Goal: Information Seeking & Learning: Learn about a topic

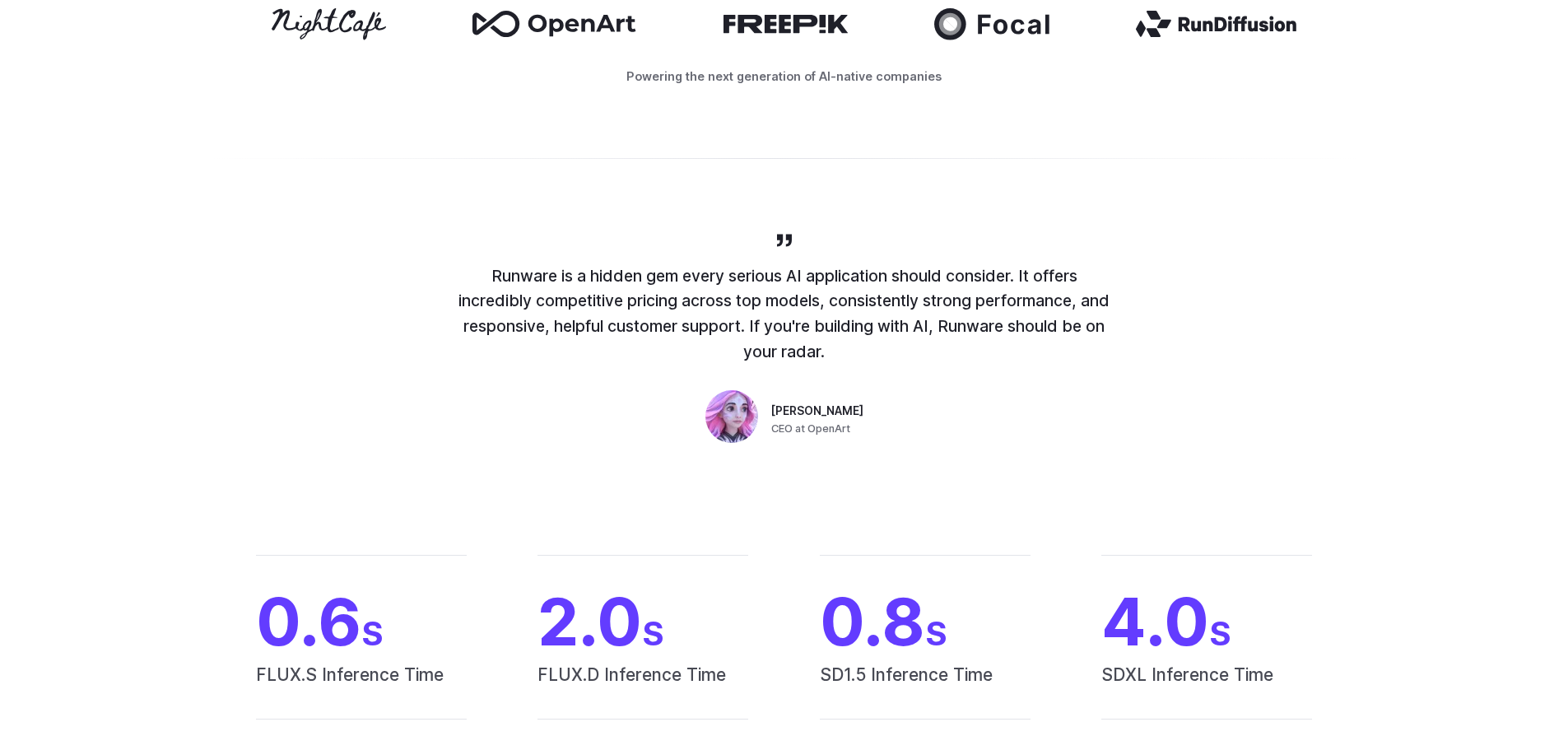
scroll to position [741, 0]
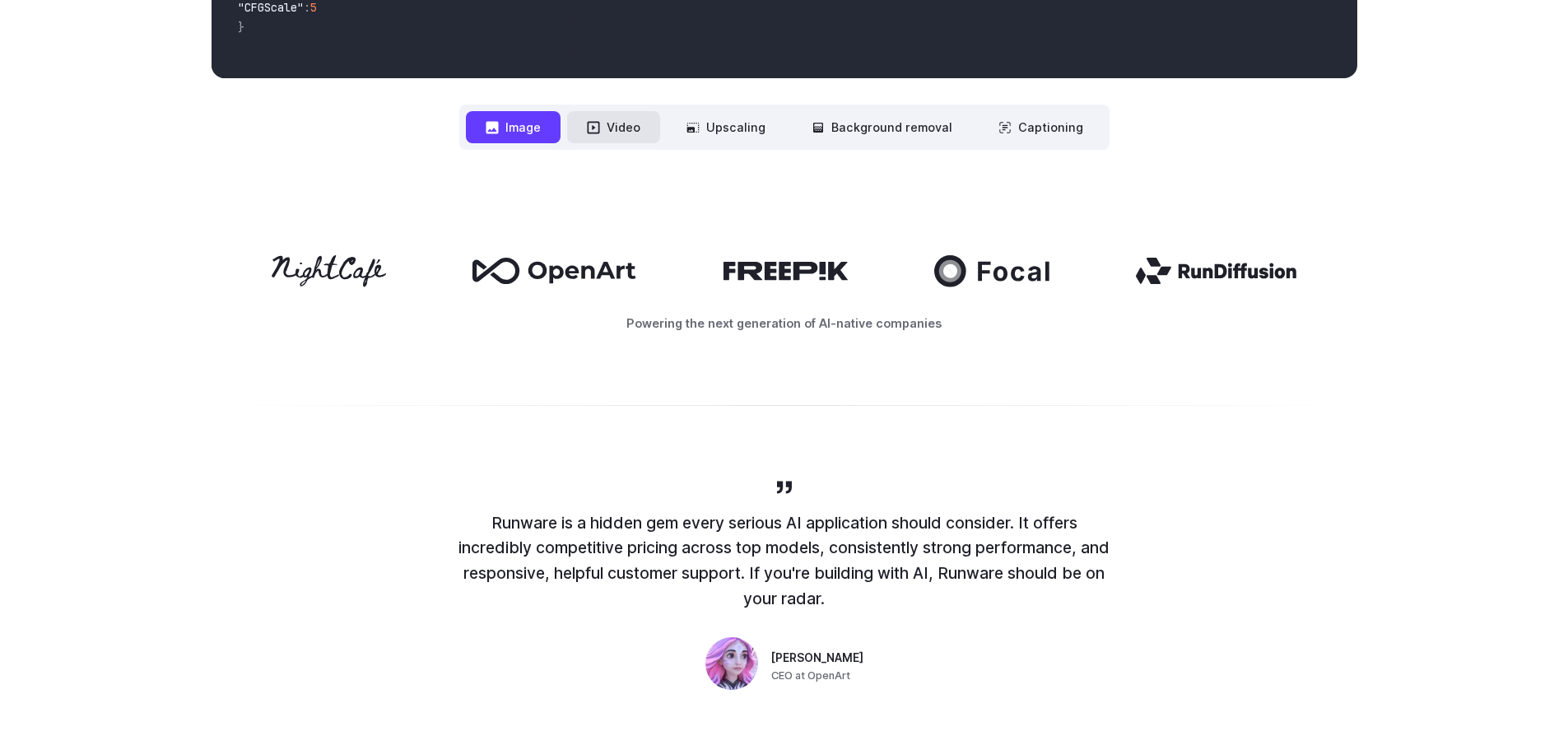
click at [630, 138] on button "Video" at bounding box center [614, 127] width 93 height 33
click at [740, 136] on button "Upscaling" at bounding box center [726, 127] width 118 height 33
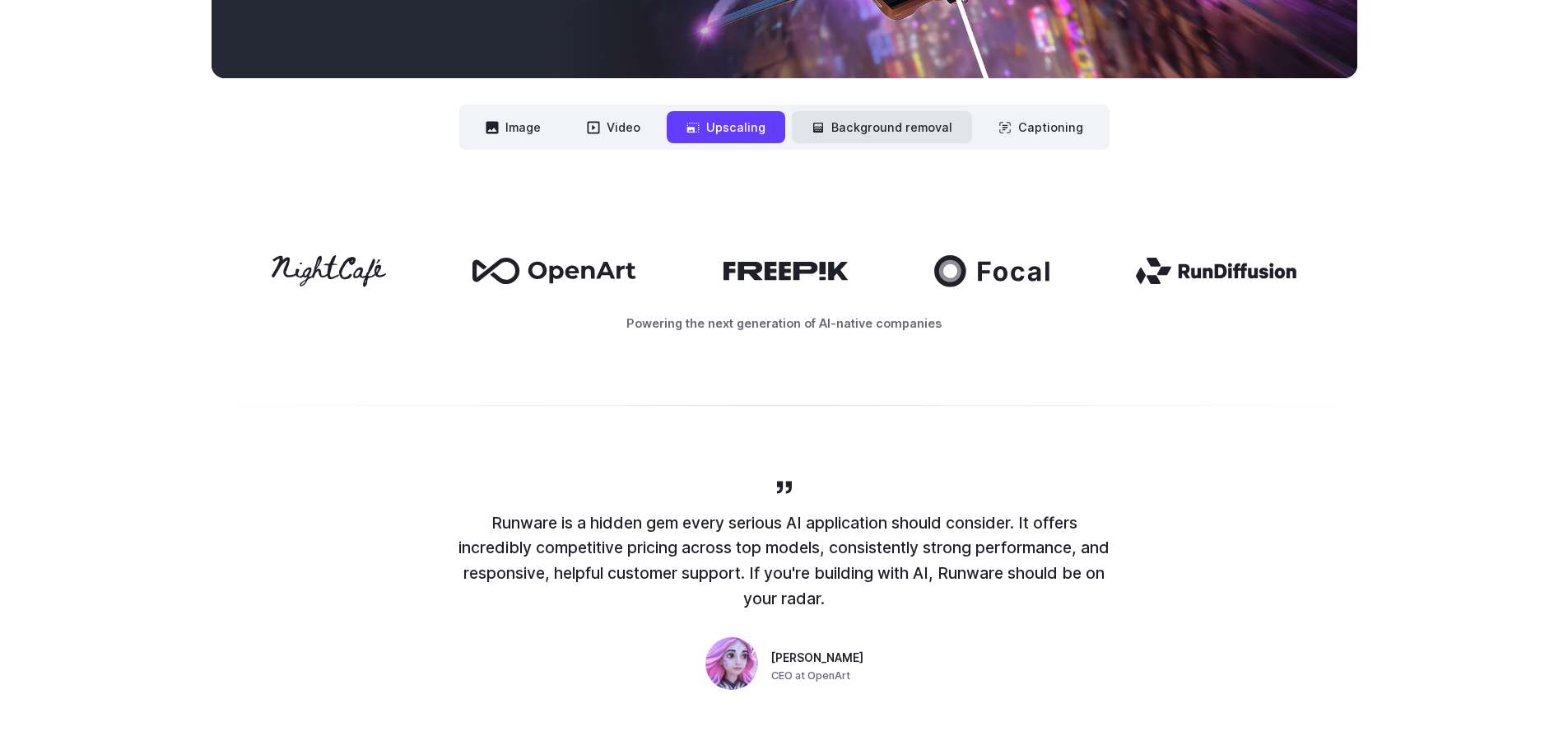
click at [894, 130] on button "Background removal" at bounding box center [882, 127] width 180 height 33
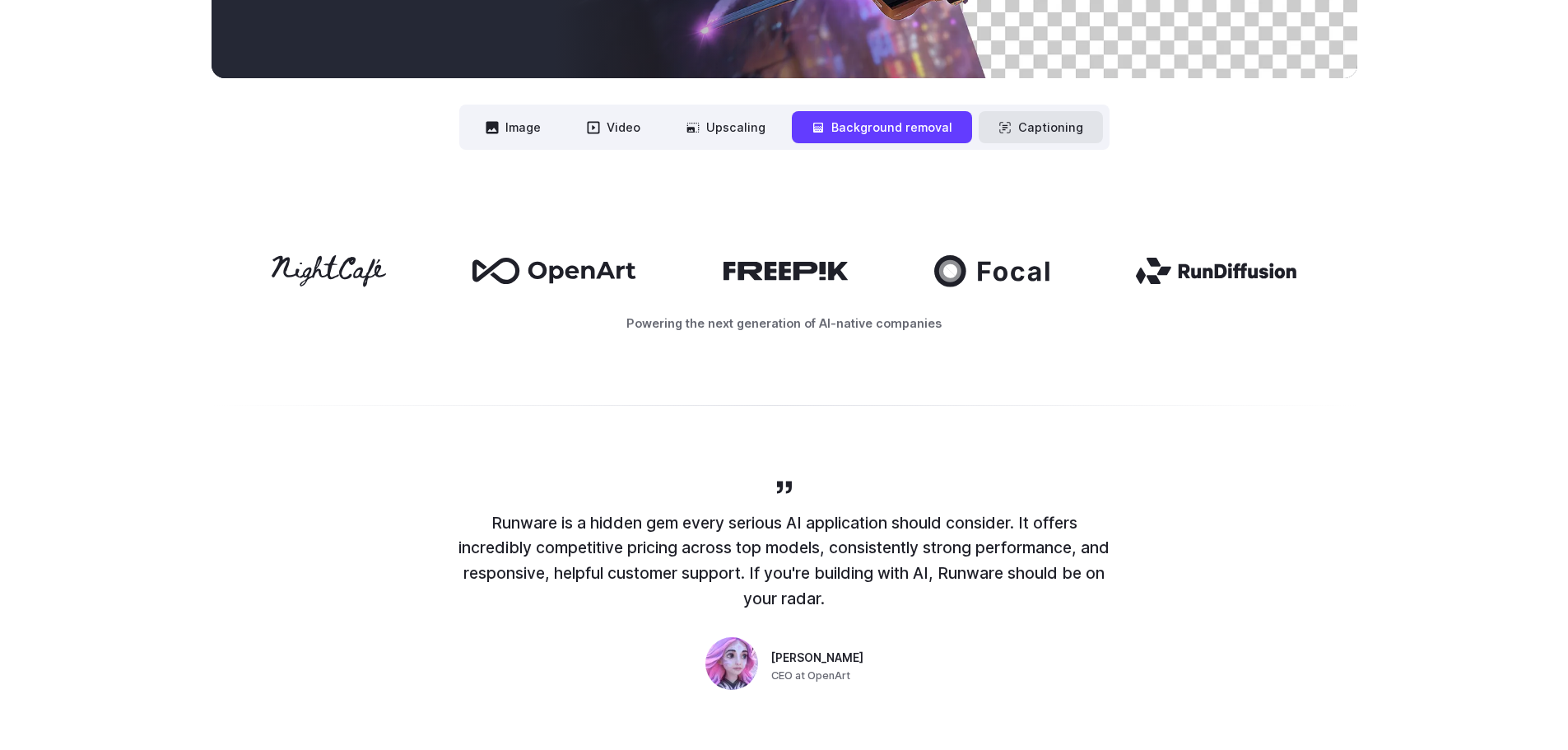
click at [1033, 123] on button "Captioning" at bounding box center [1041, 127] width 124 height 33
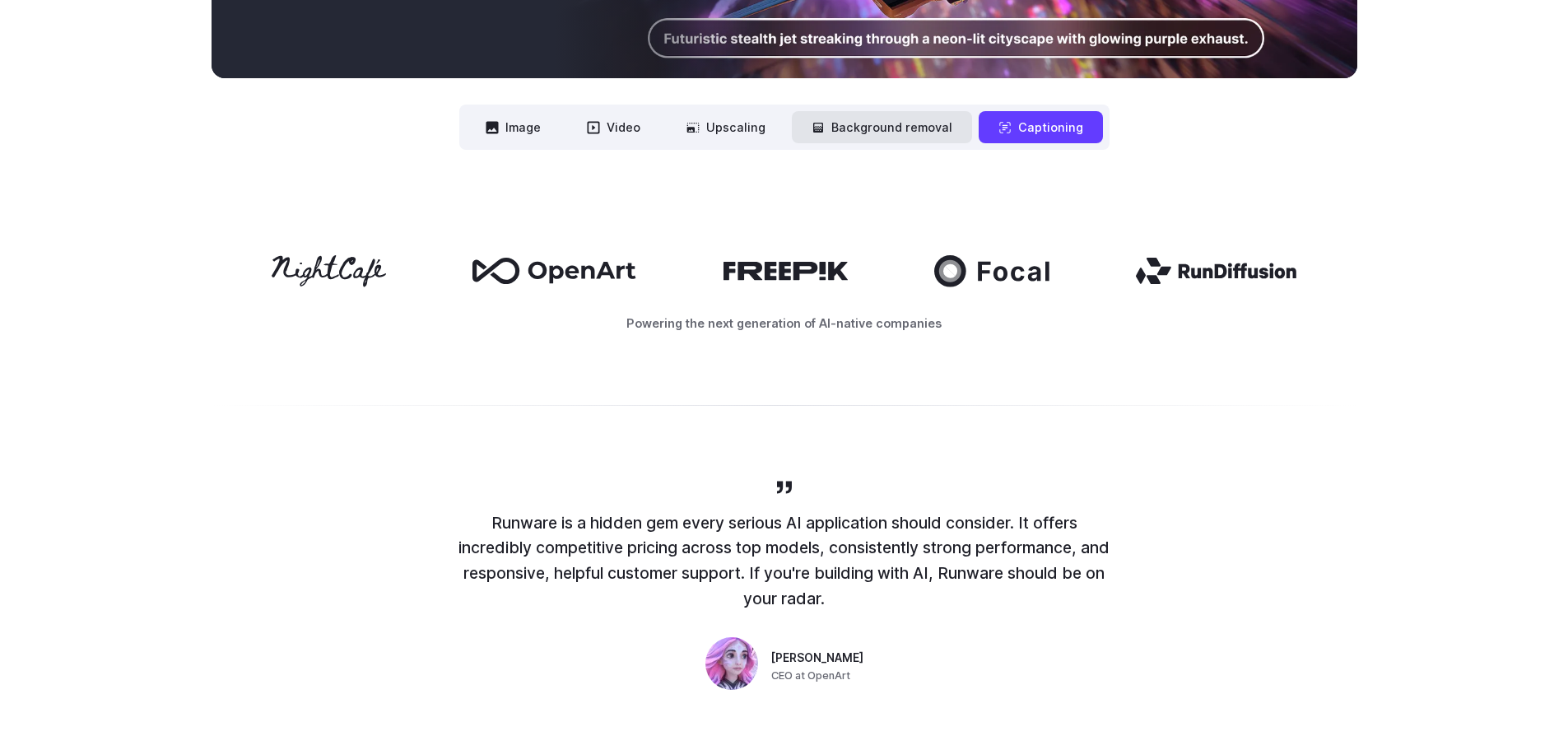
click at [912, 125] on button "Background removal" at bounding box center [882, 127] width 180 height 33
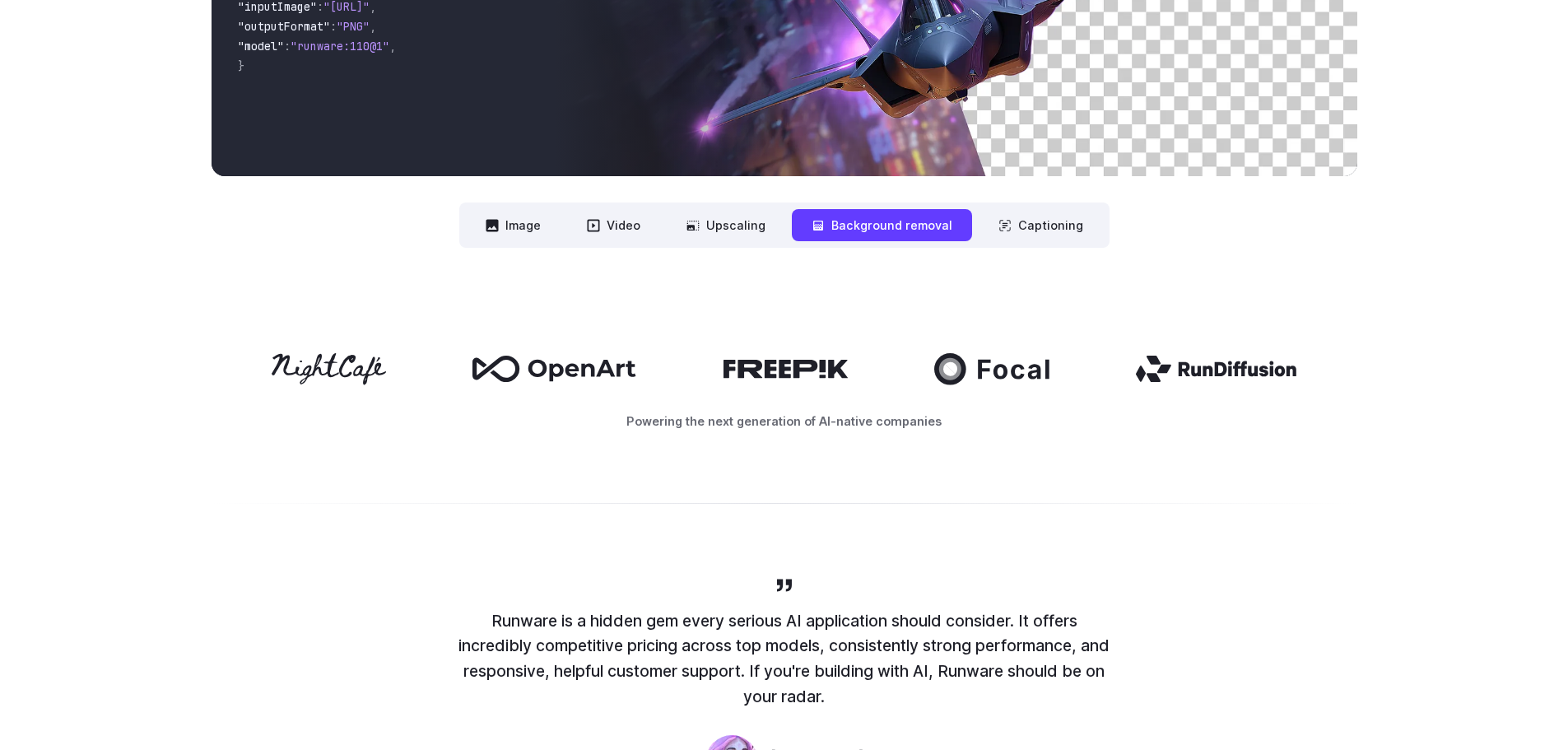
scroll to position [329, 0]
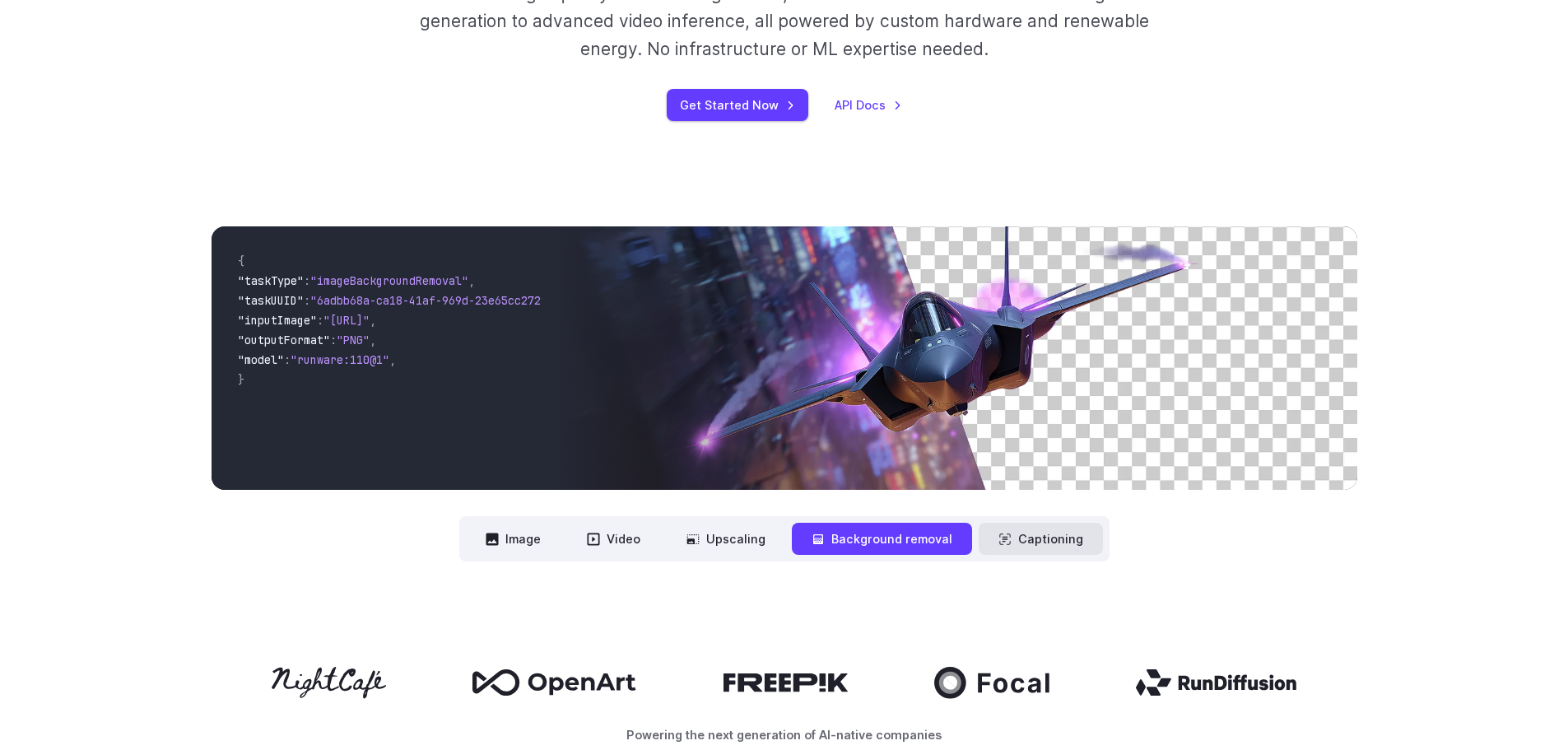
click at [1044, 544] on button "Captioning" at bounding box center [1041, 539] width 124 height 33
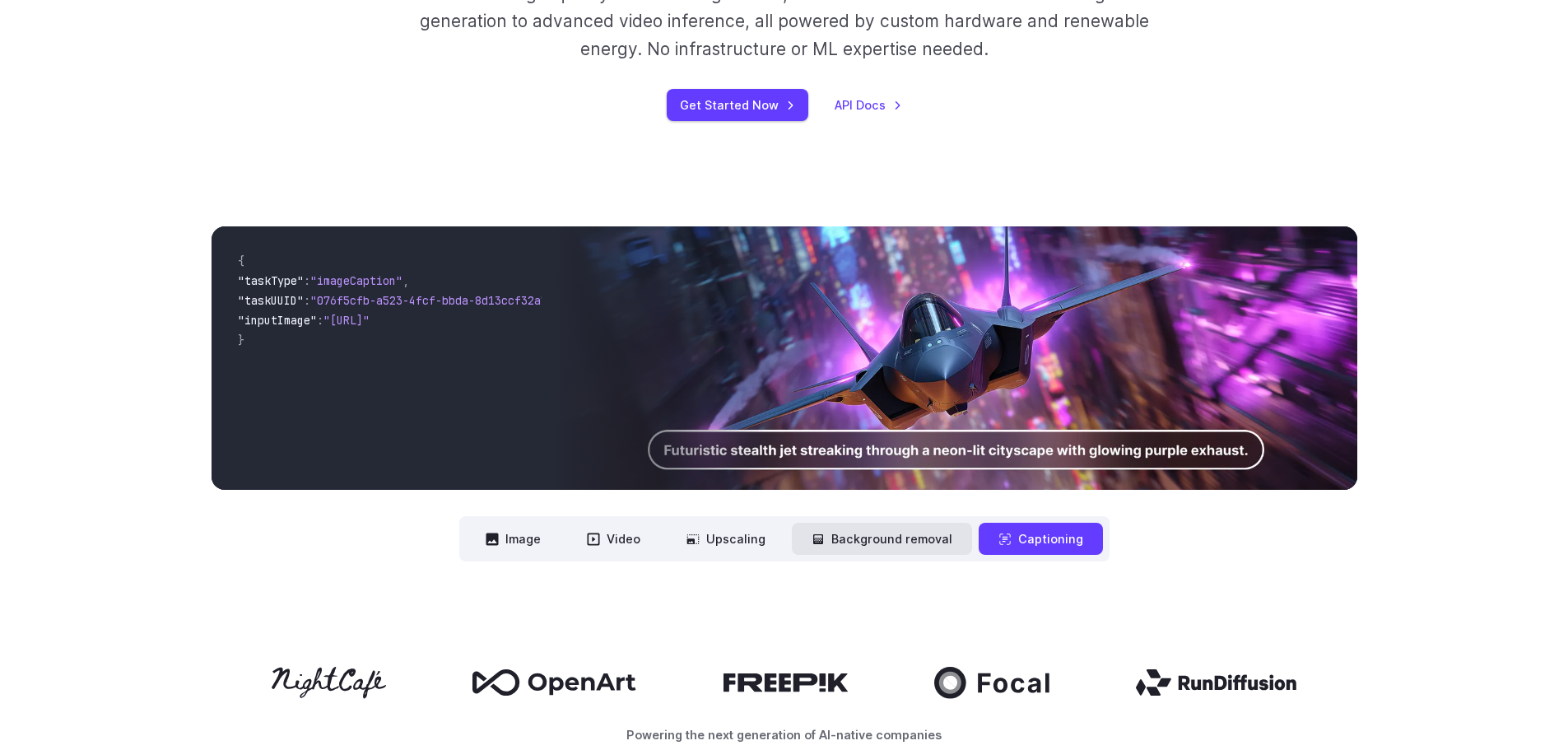
click at [902, 553] on button "Background removal" at bounding box center [882, 539] width 180 height 33
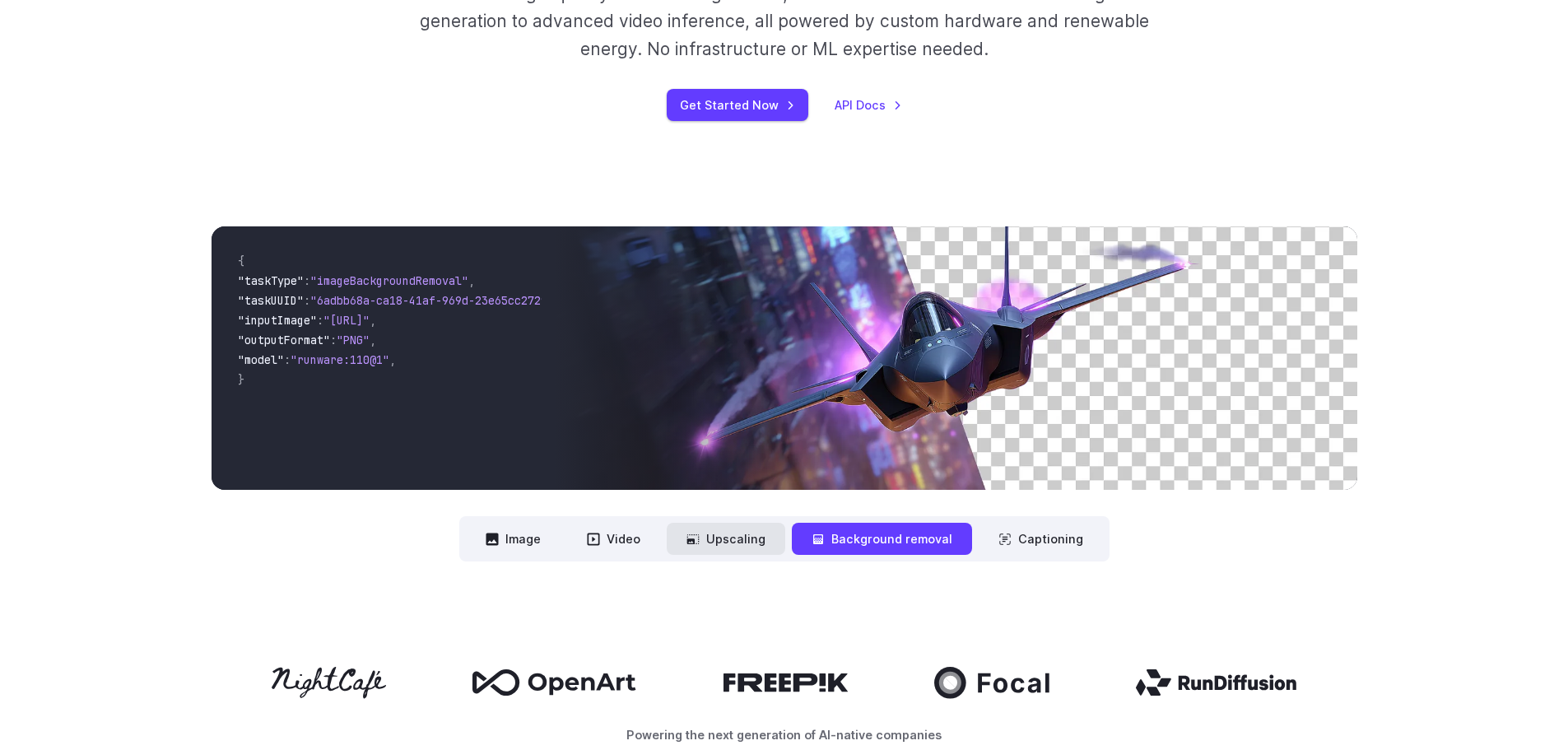
click at [753, 545] on button "Upscaling" at bounding box center [726, 539] width 118 height 33
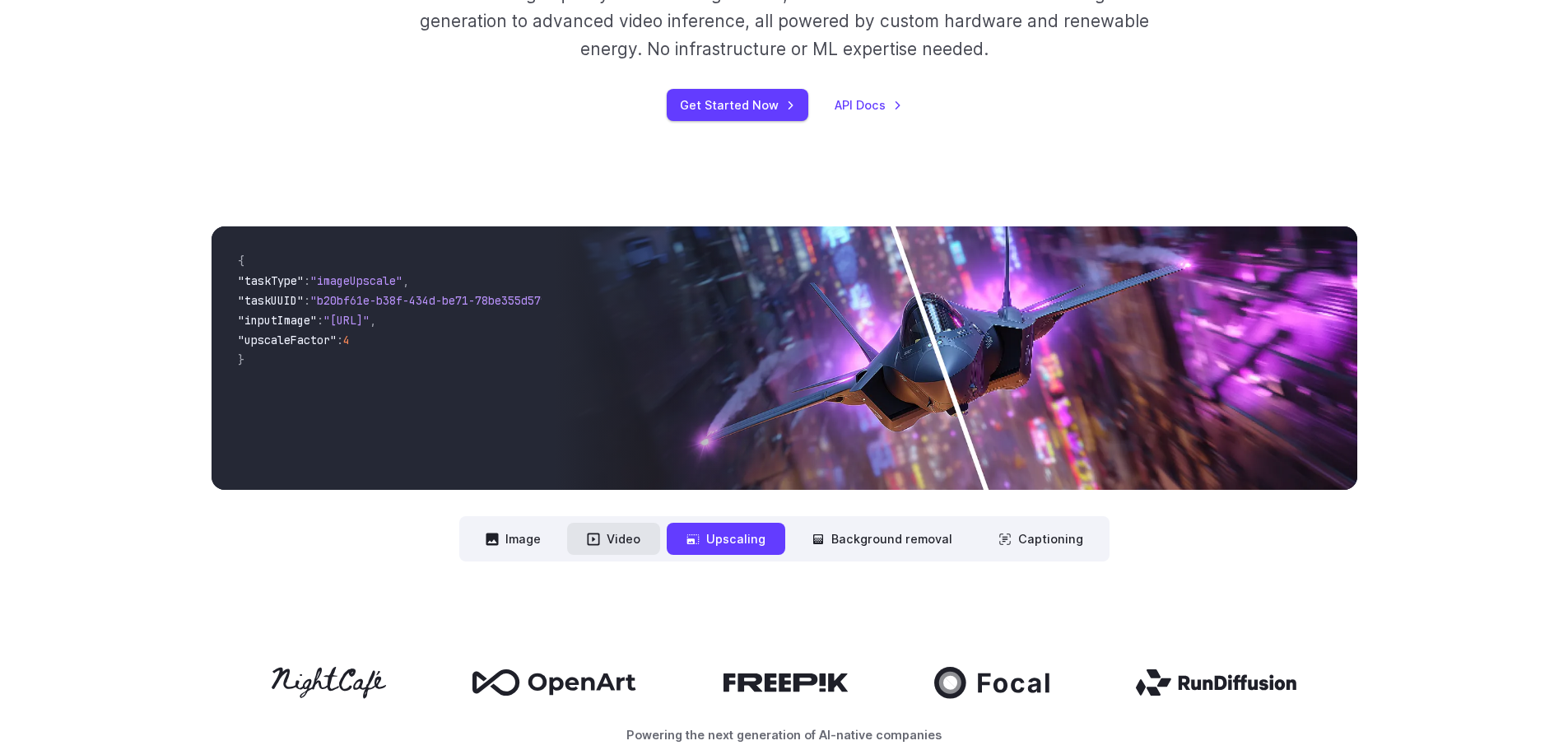
click at [612, 542] on button "Video" at bounding box center [614, 539] width 93 height 33
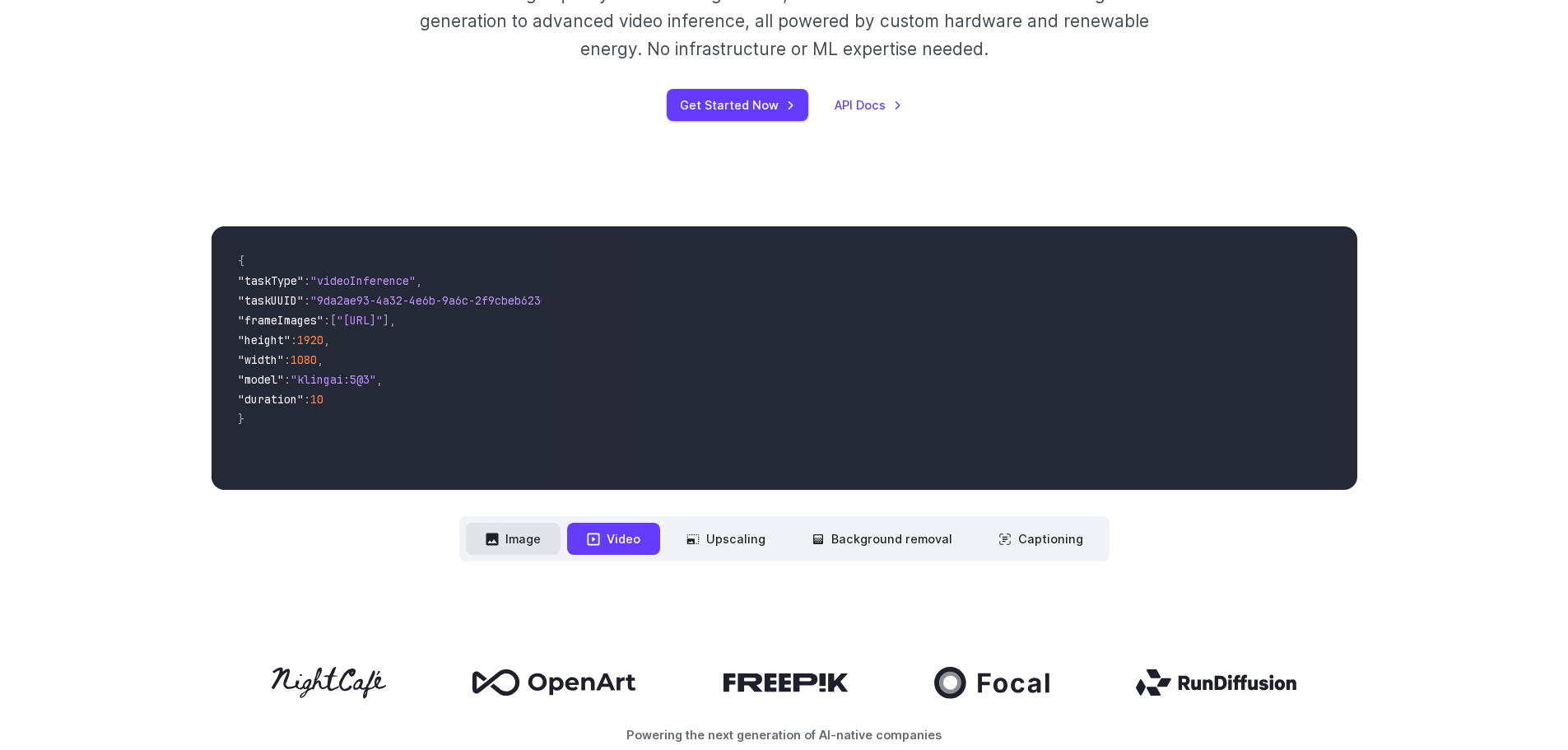
click at [539, 542] on button "Image" at bounding box center [513, 539] width 95 height 33
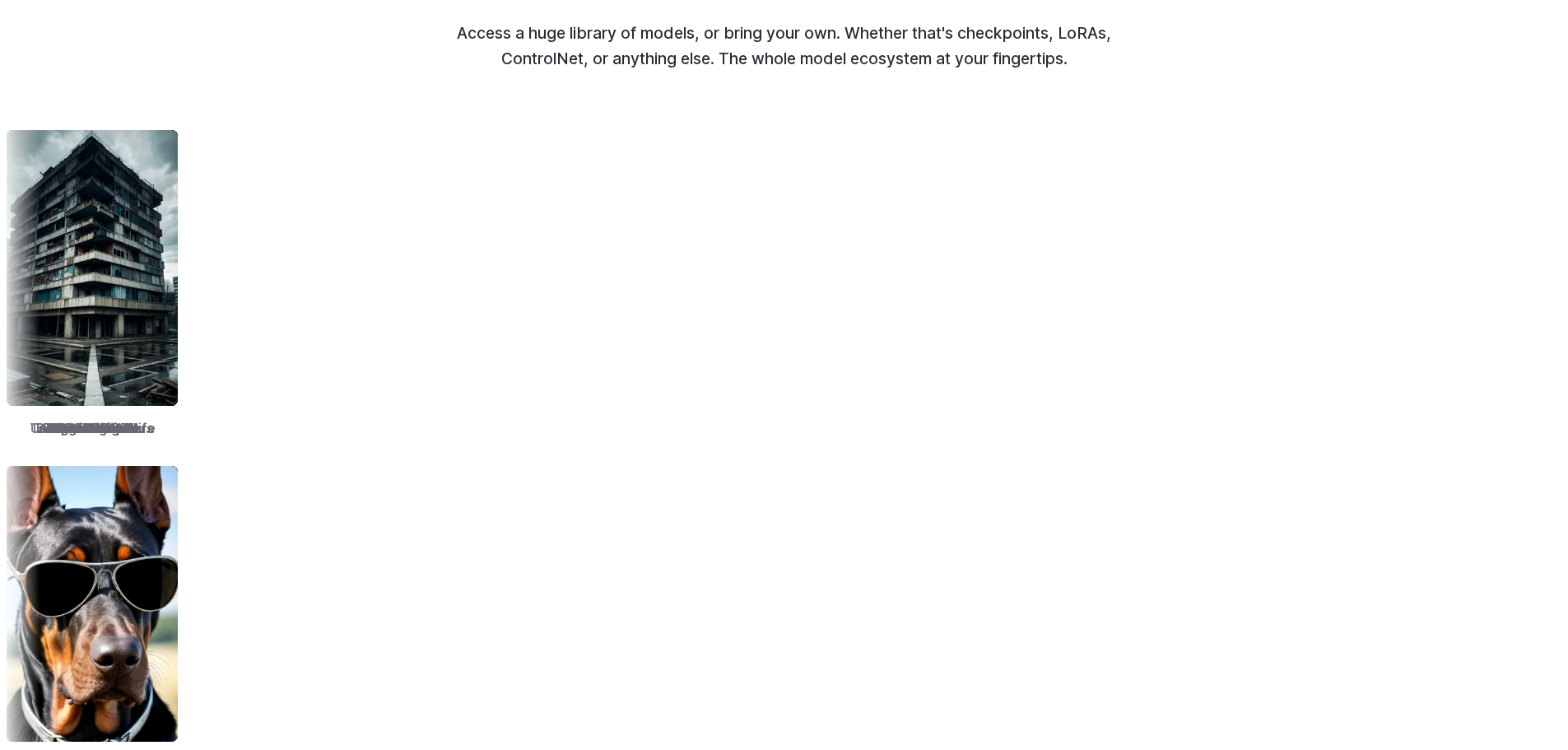
scroll to position [0, 0]
